Goal: Information Seeking & Learning: Learn about a topic

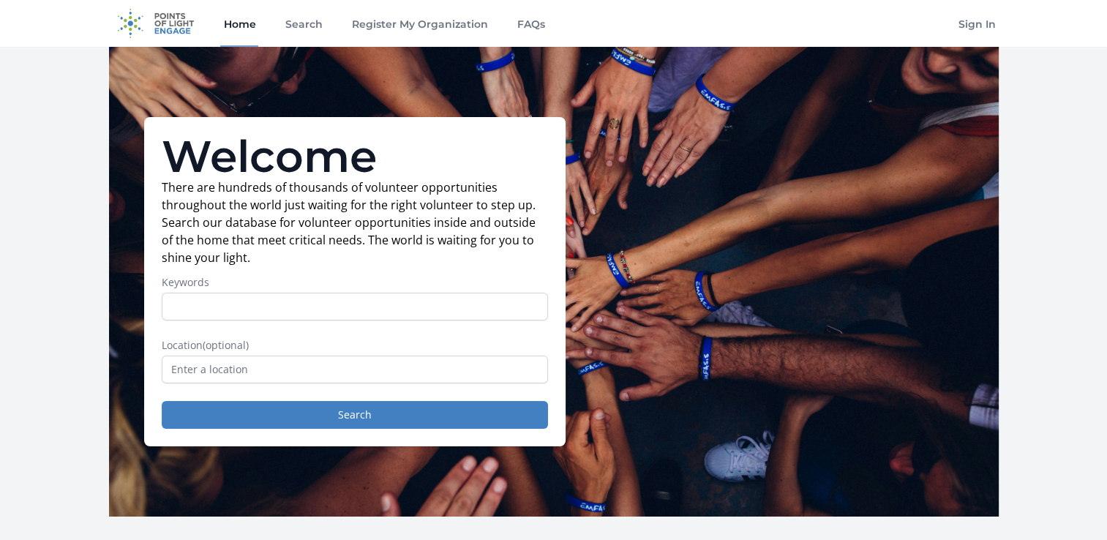
drag, startPoint x: 0, startPoint y: 0, endPoint x: 289, endPoint y: 310, distance: 423.9
click at [289, 310] on input "Keywords" at bounding box center [355, 307] width 386 height 28
click at [173, 367] on input "text" at bounding box center [355, 370] width 386 height 28
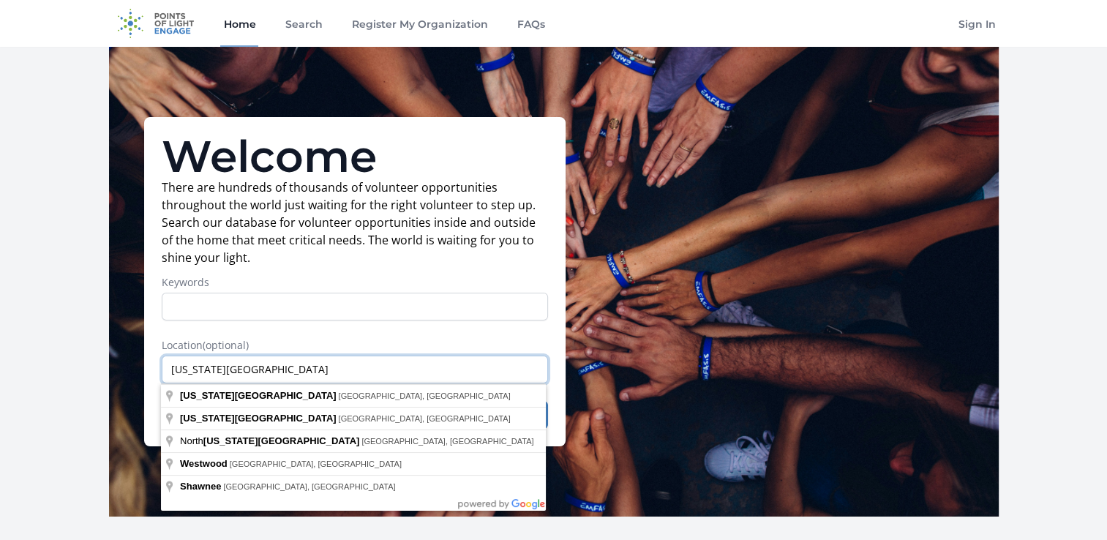
type input "kansas city"
click at [335, 297] on input "Keywords" at bounding box center [355, 307] width 386 height 28
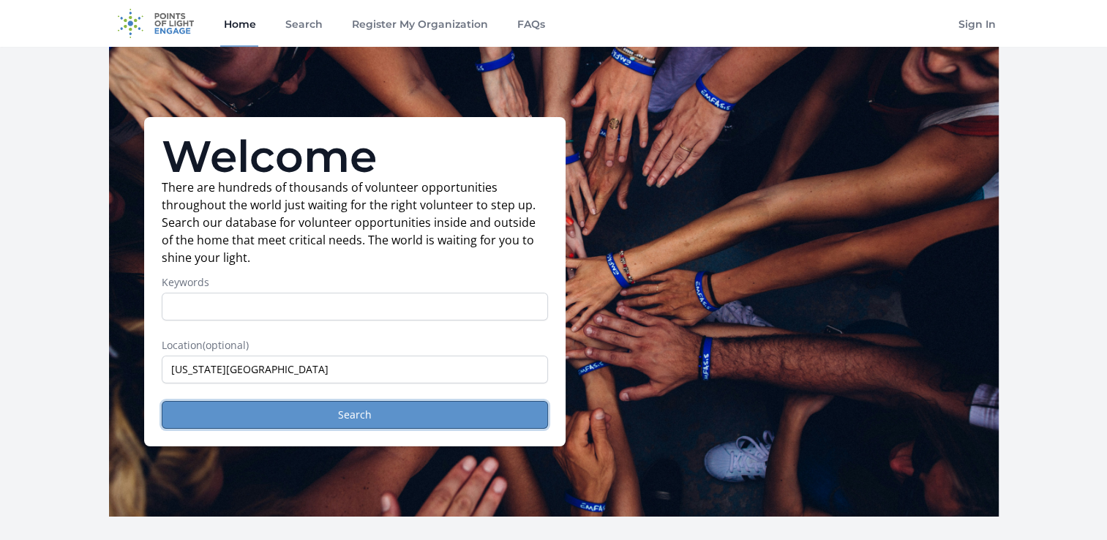
click at [326, 407] on button "Search" at bounding box center [355, 415] width 386 height 28
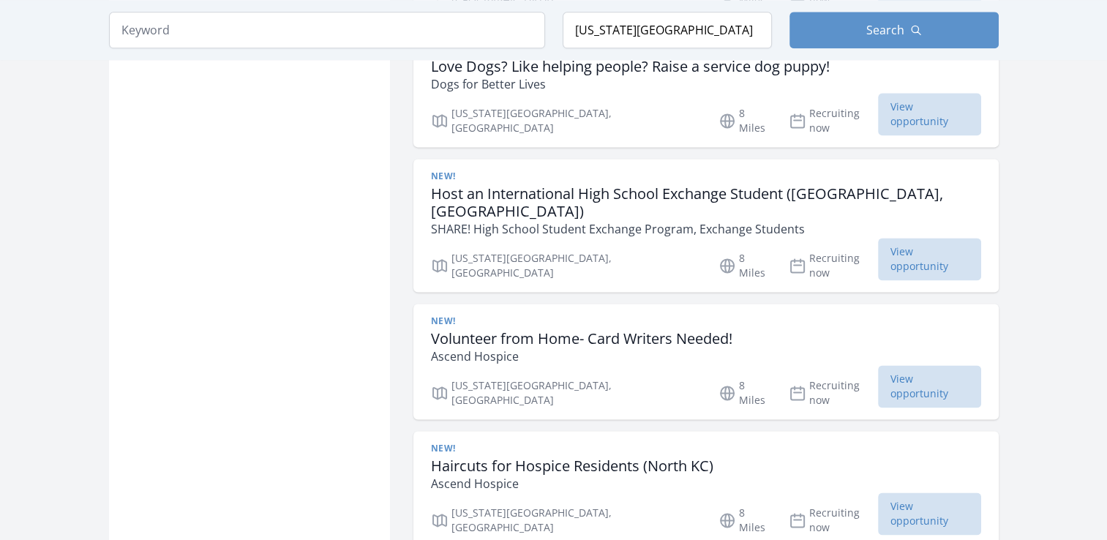
scroll to position [1975, 0]
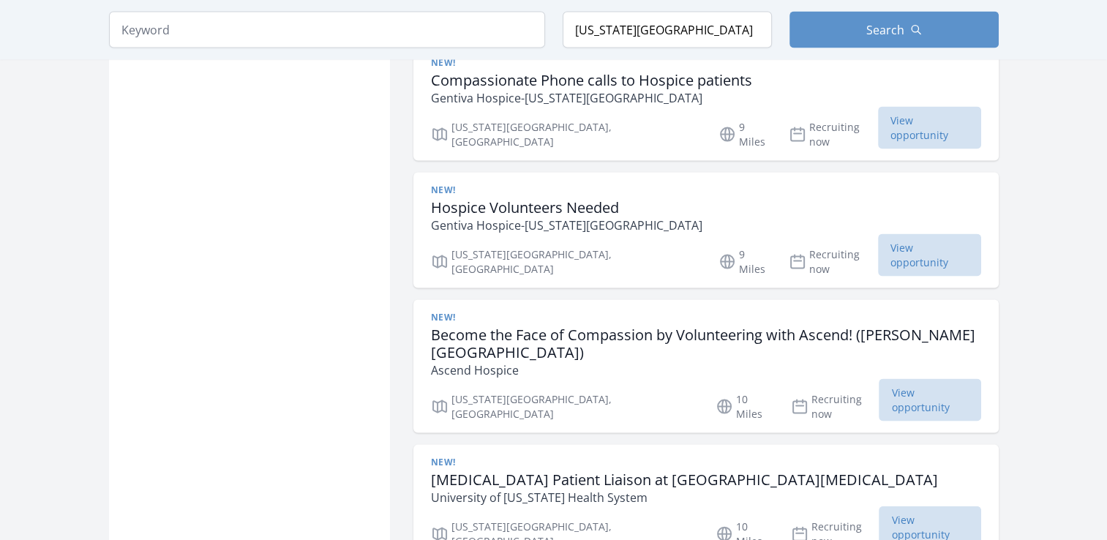
scroll to position [2999, 0]
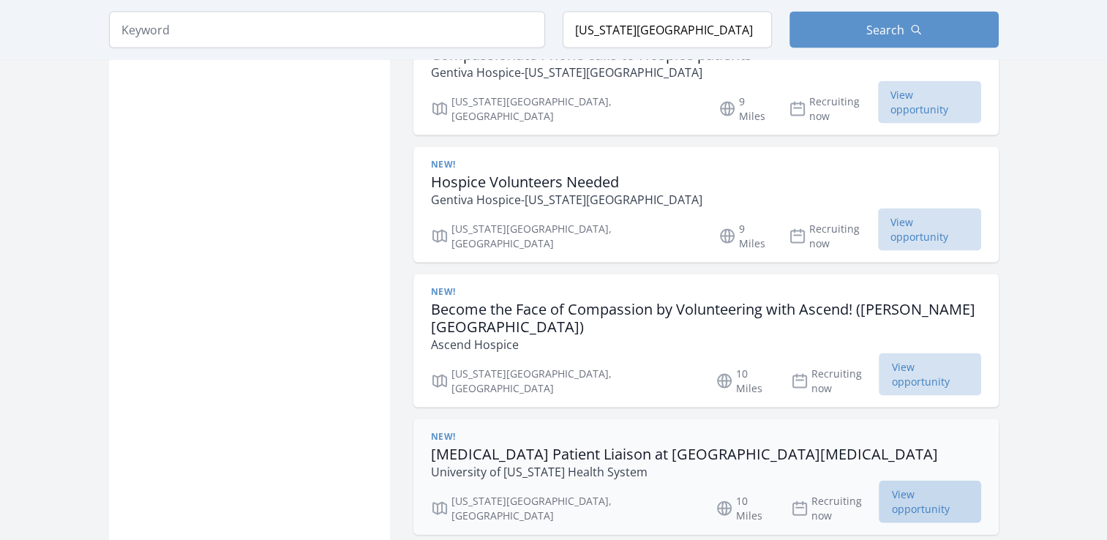
click at [910, 481] on span "View opportunity" at bounding box center [930, 502] width 102 height 42
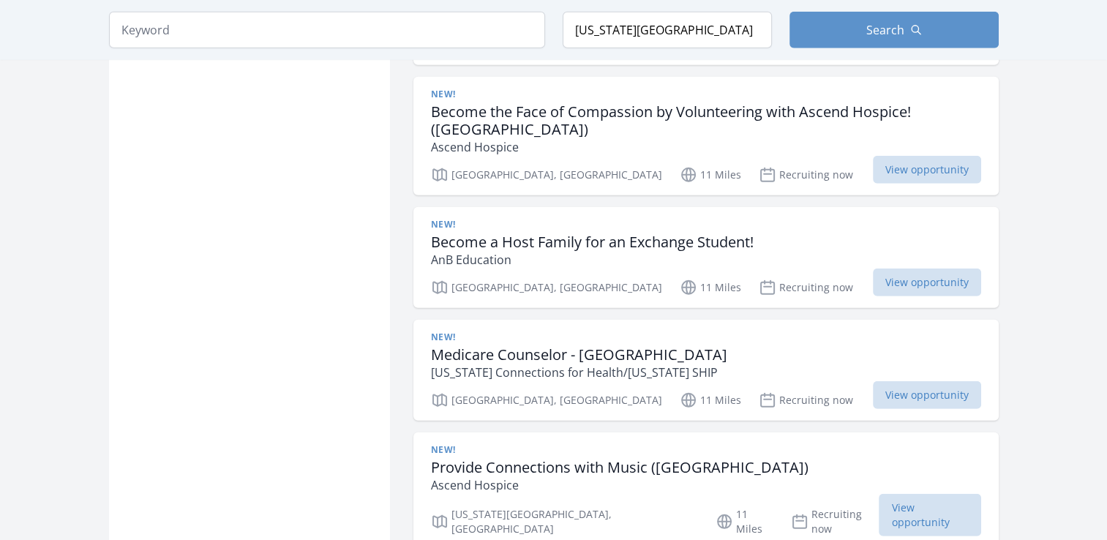
scroll to position [4511, 0]
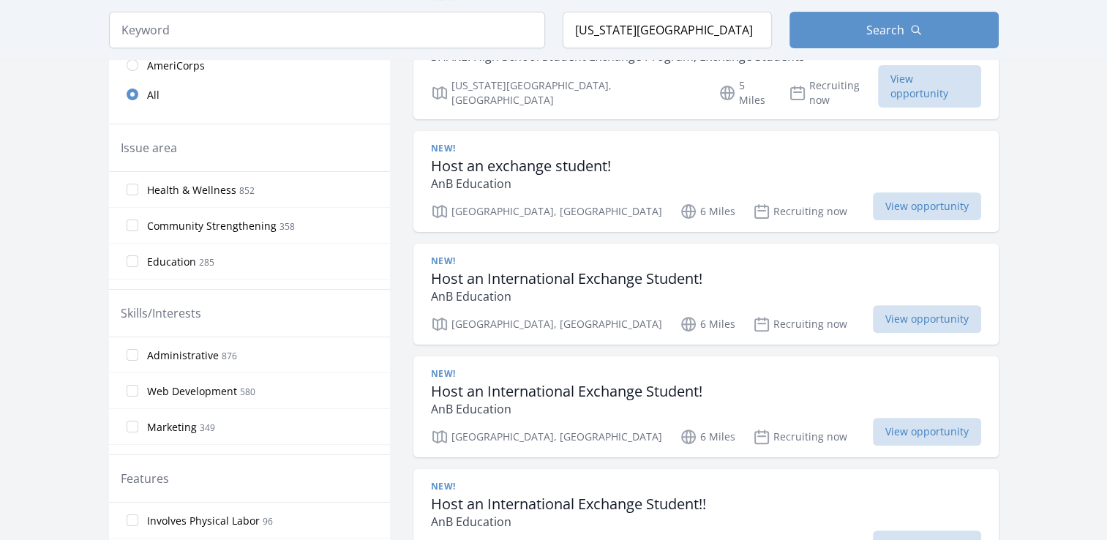
scroll to position [487, 0]
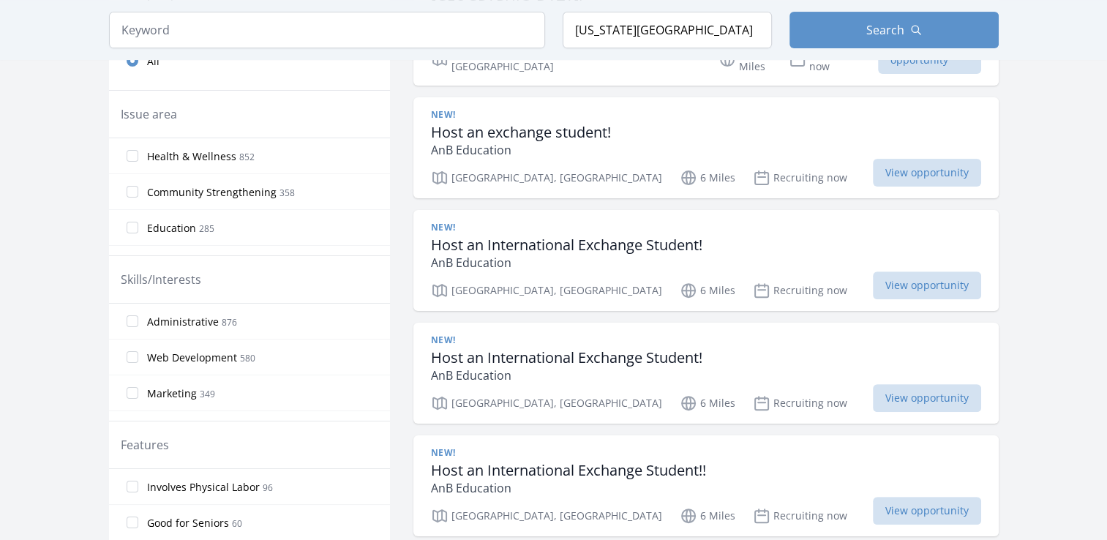
click at [140, 162] on label "Health & Wellness 852" at bounding box center [249, 155] width 281 height 29
click at [138, 162] on input "Health & Wellness 852" at bounding box center [133, 156] width 12 height 12
click at [127, 157] on input "Health & Wellness 852" at bounding box center [133, 156] width 12 height 12
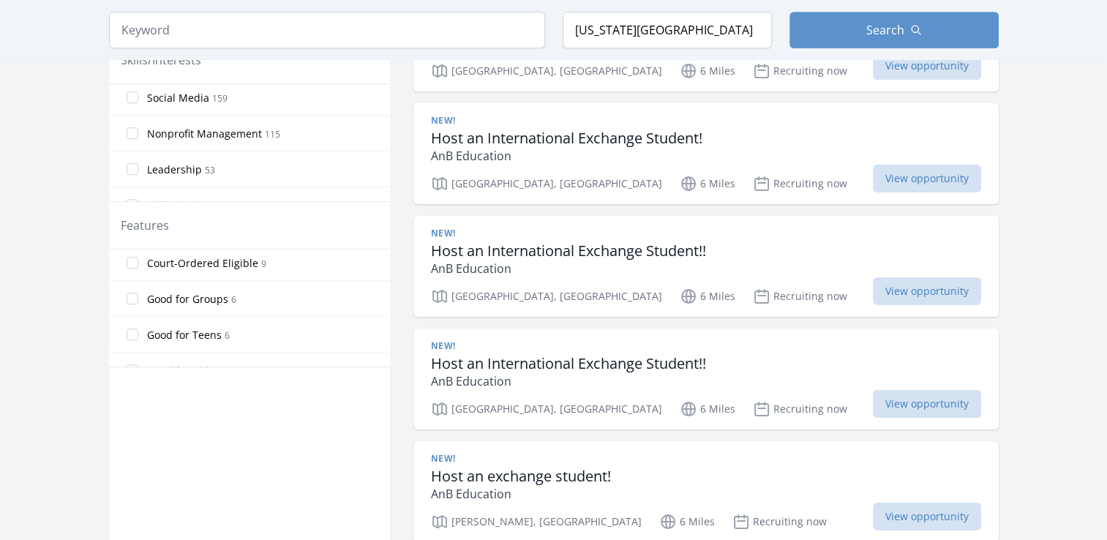
scroll to position [275, 0]
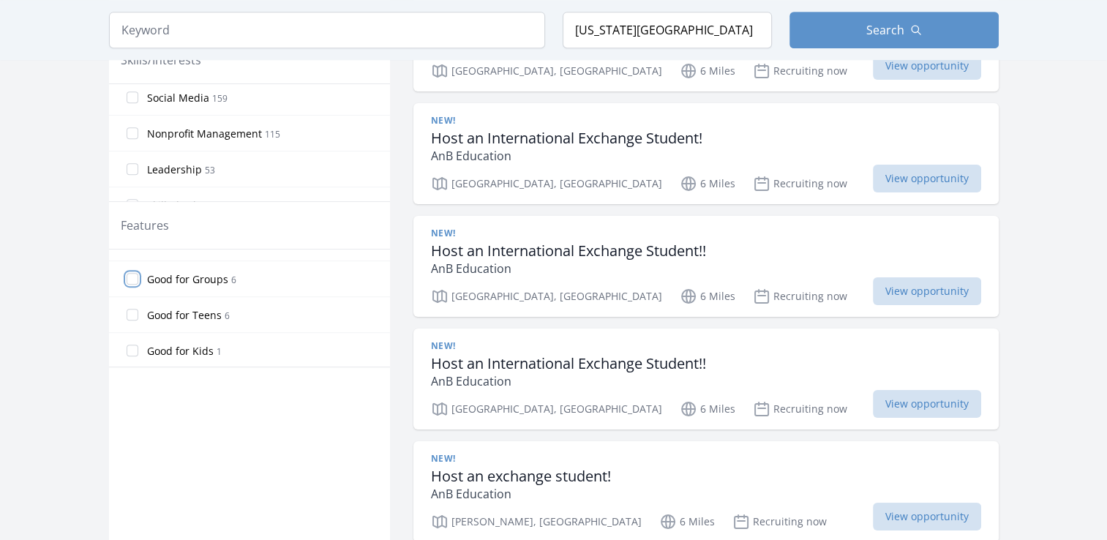
click at [133, 274] on input "Good for Groups 6" at bounding box center [133, 279] width 12 height 12
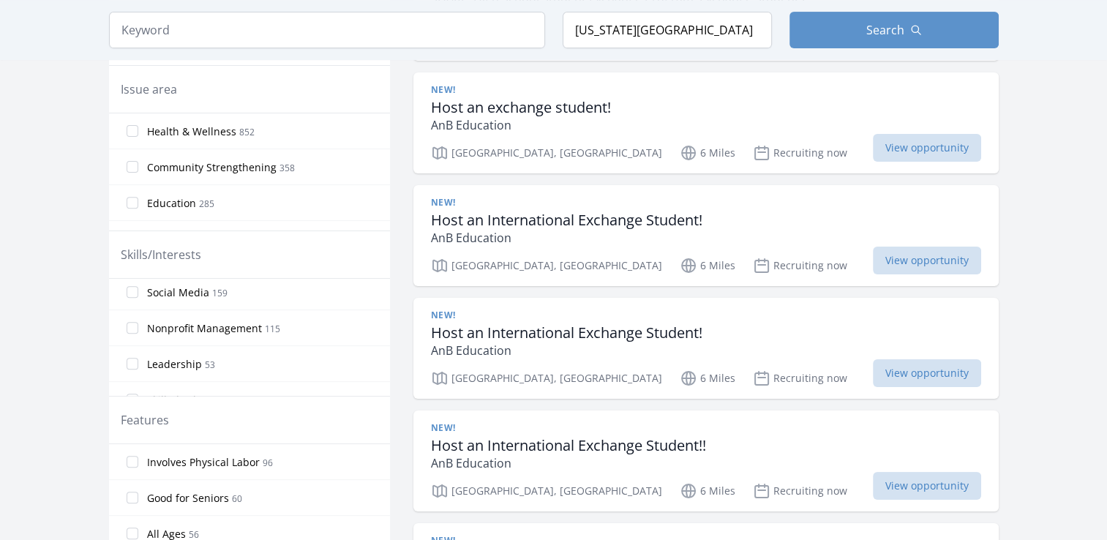
scroll to position [487, 0]
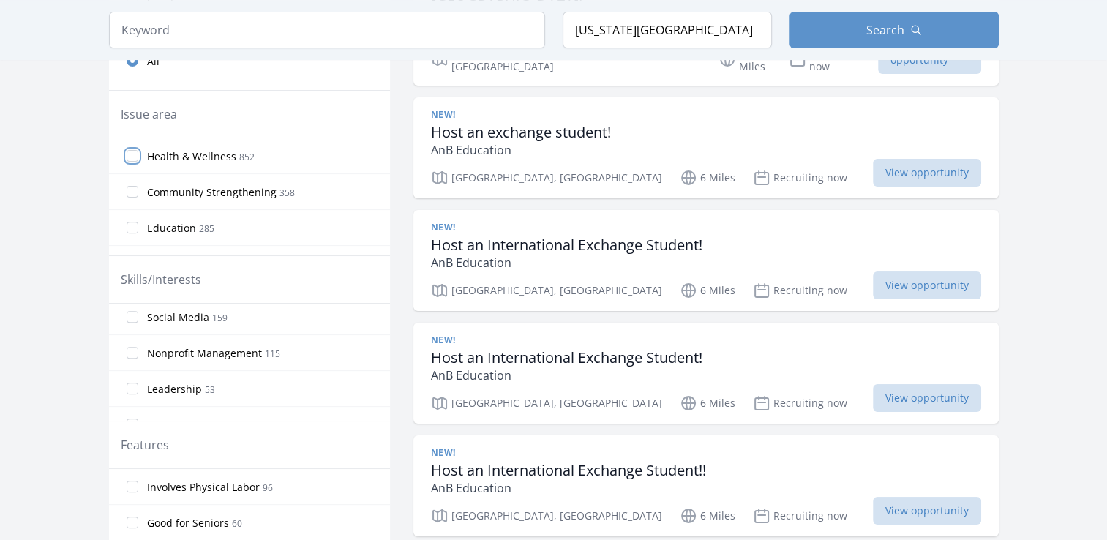
click at [134, 154] on input "Health & Wellness 852" at bounding box center [133, 156] width 12 height 12
click at [127, 156] on input "Health & Wellness 852" at bounding box center [133, 156] width 12 height 12
click at [132, 156] on input "Health & Wellness 852" at bounding box center [133, 156] width 12 height 12
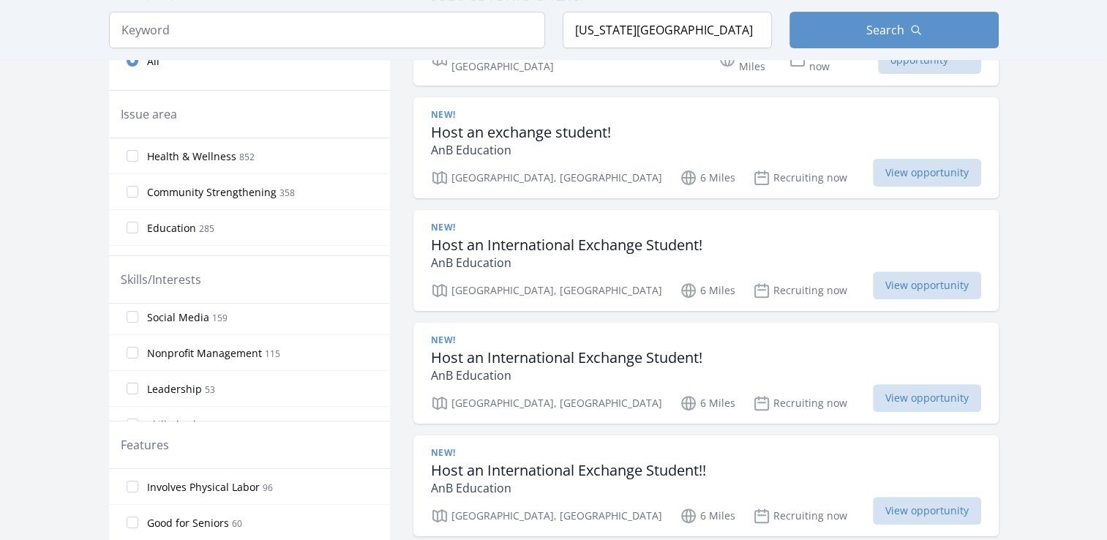
click at [184, 155] on span "Health & Wellness" at bounding box center [191, 156] width 89 height 15
click at [138, 155] on input "Health & Wellness 852" at bounding box center [133, 156] width 12 height 12
click at [135, 150] on input "Health & Wellness 852" at bounding box center [133, 156] width 12 height 12
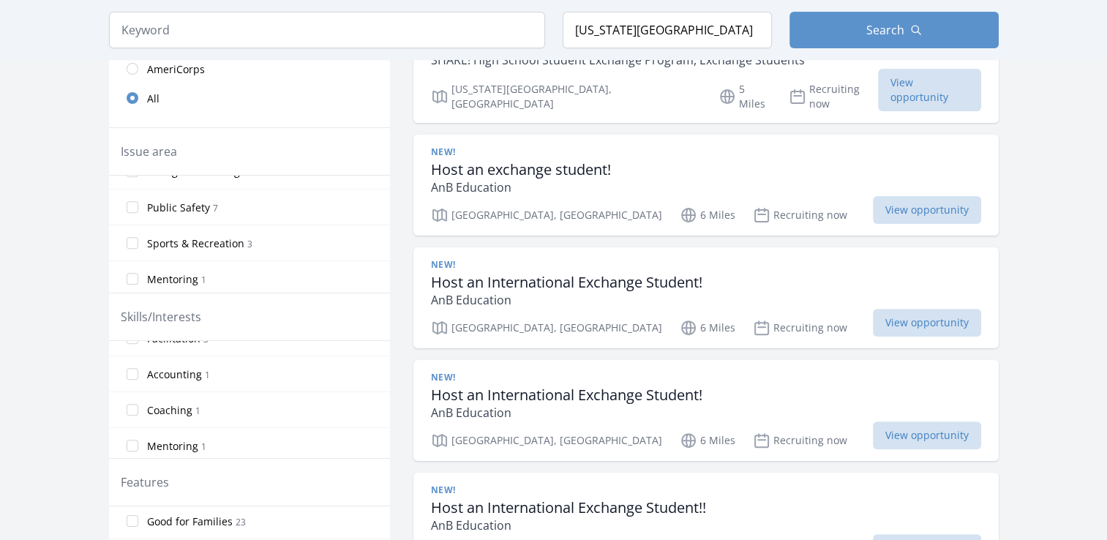
scroll to position [414, 0]
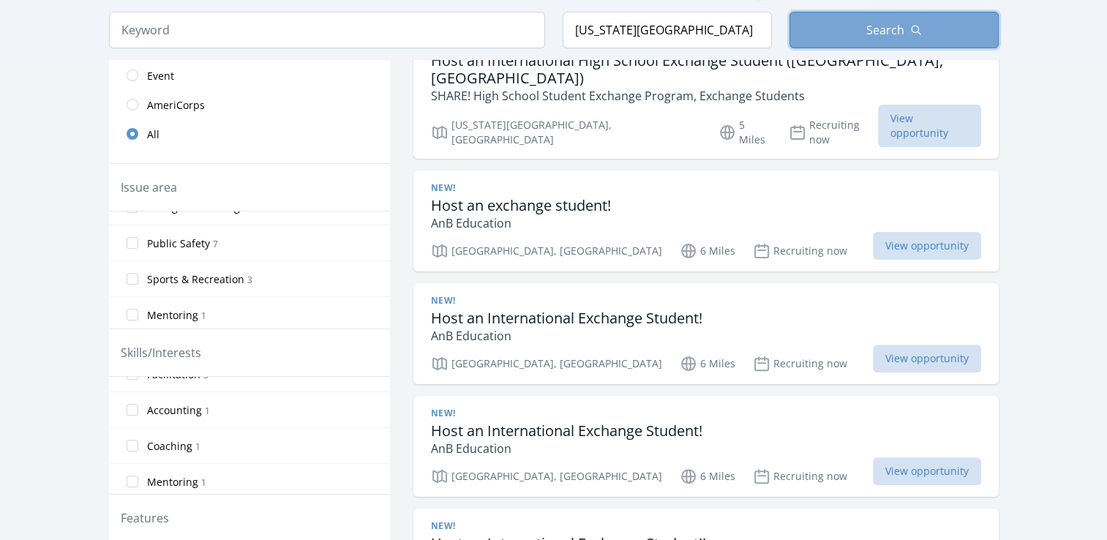
click at [875, 22] on span "Search" at bounding box center [885, 30] width 38 height 18
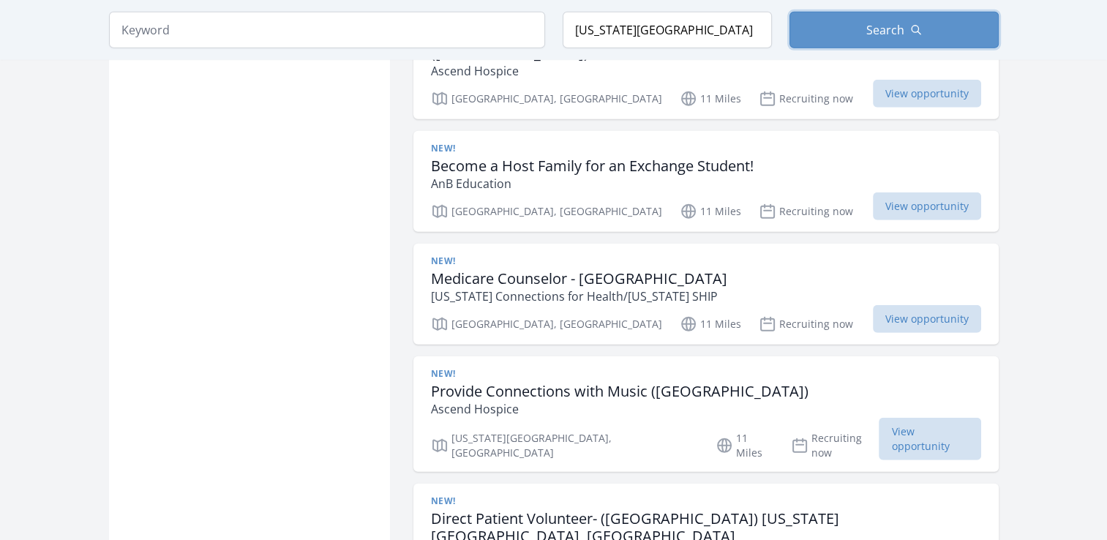
scroll to position [4511, 0]
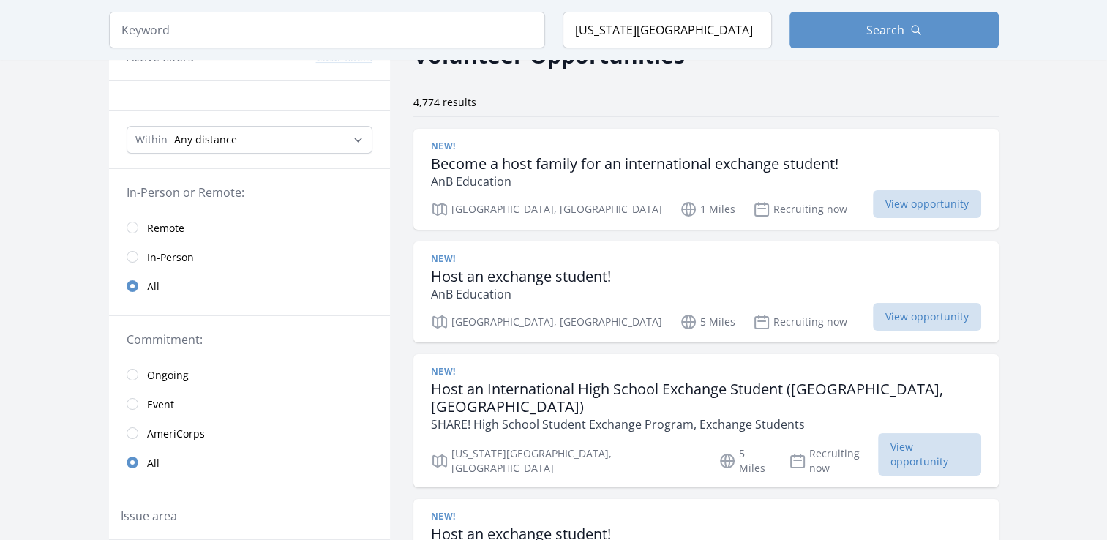
scroll to position [121, 0]
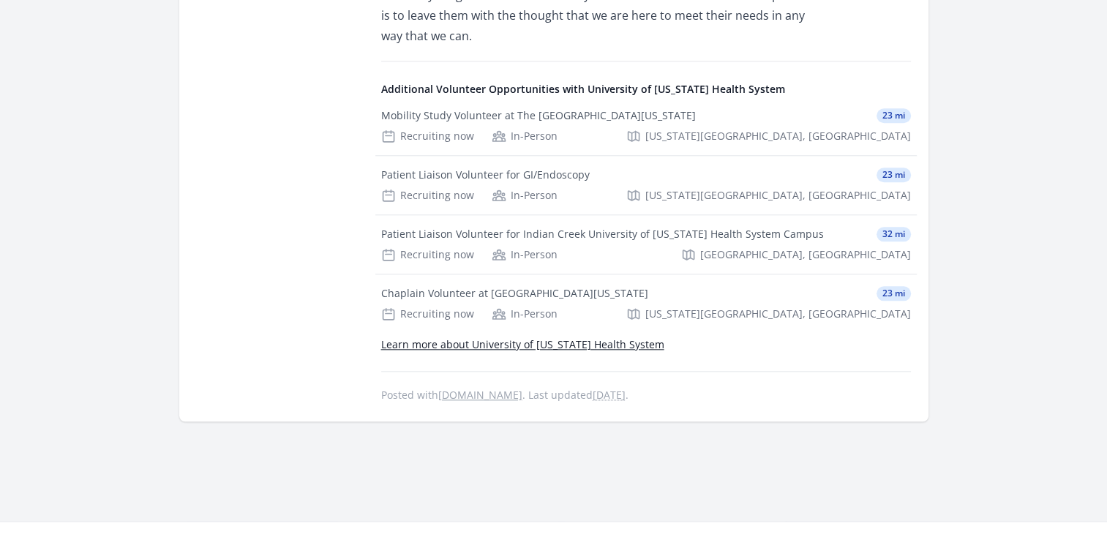
scroll to position [1536, 0]
